Goal: Task Accomplishment & Management: Use online tool/utility

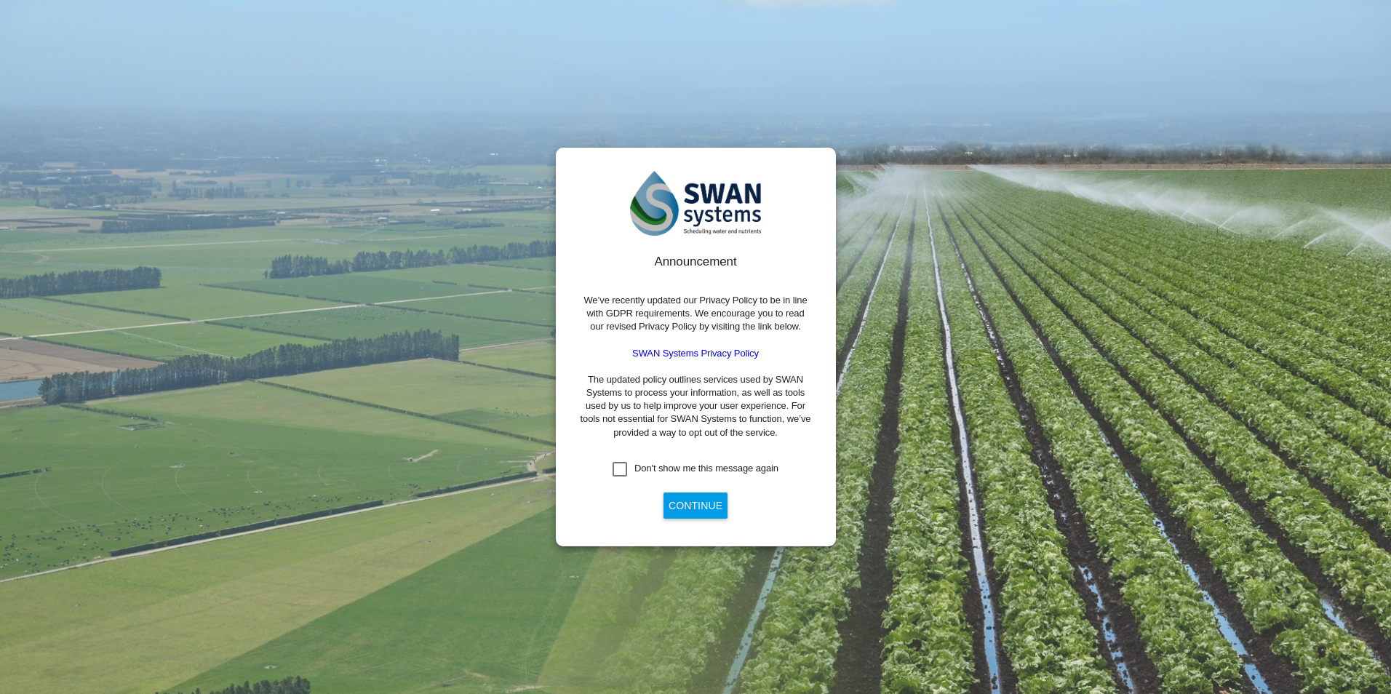
drag, startPoint x: 643, startPoint y: 468, endPoint x: 651, endPoint y: 472, distance: 8.8
click at [647, 471] on div "Don't show me this message again" at bounding box center [706, 468] width 144 height 13
drag, startPoint x: 651, startPoint y: 472, endPoint x: 692, endPoint y: 508, distance: 54.6
click at [692, 508] on button "Continue" at bounding box center [695, 505] width 64 height 26
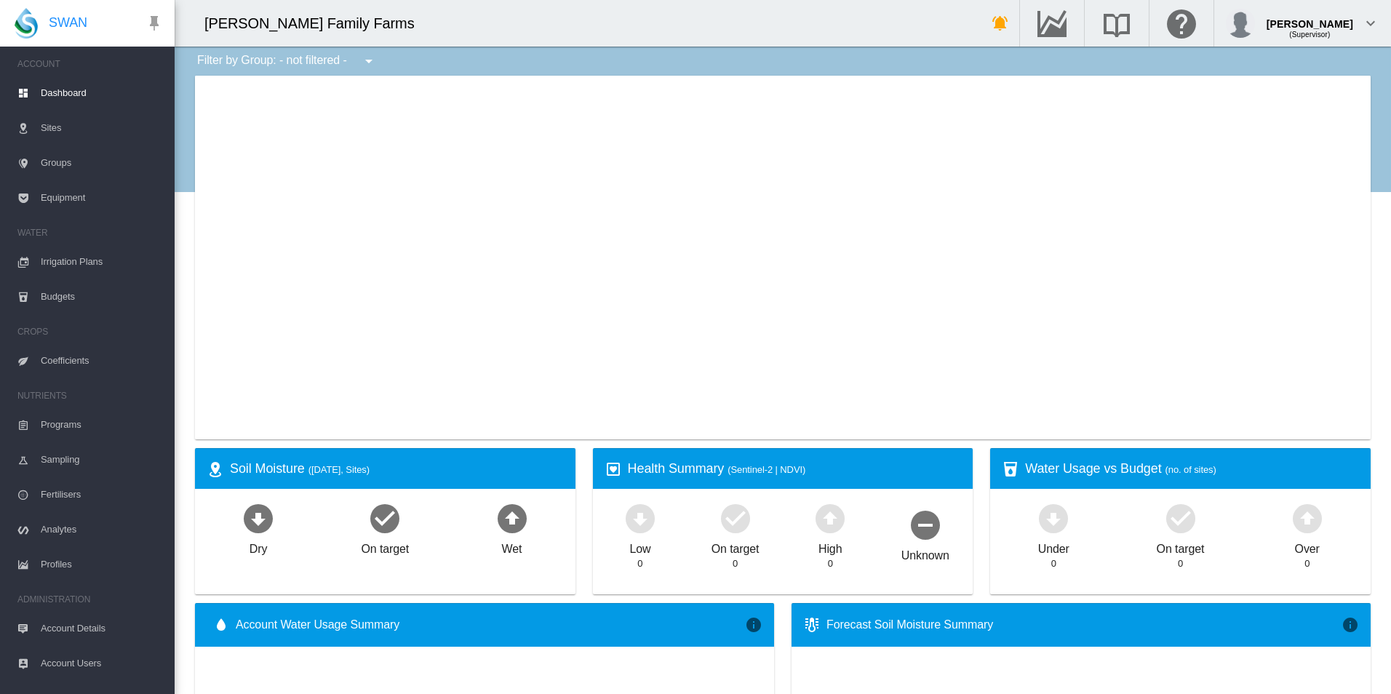
type input "**********"
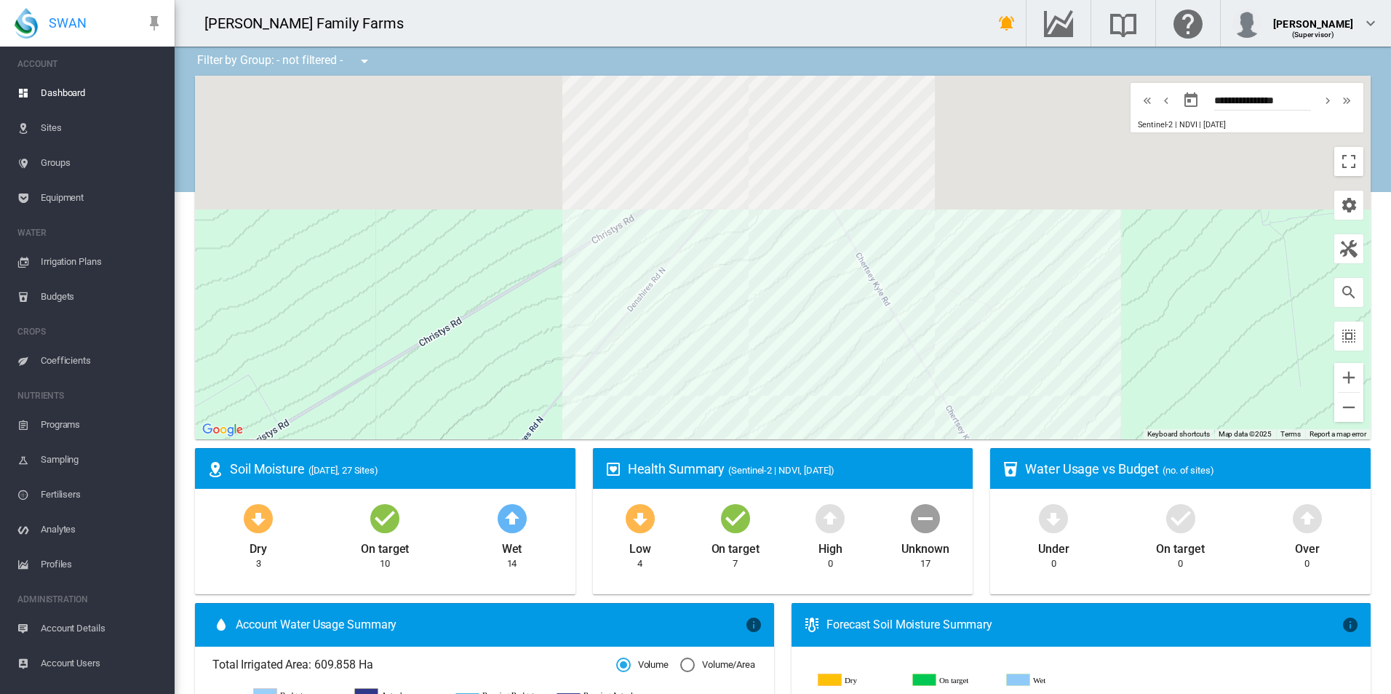
drag, startPoint x: 792, startPoint y: 143, endPoint x: 812, endPoint y: 340, distance: 198.1
click at [812, 340] on div at bounding box center [782, 258] width 1175 height 364
